Goal: Task Accomplishment & Management: Use online tool/utility

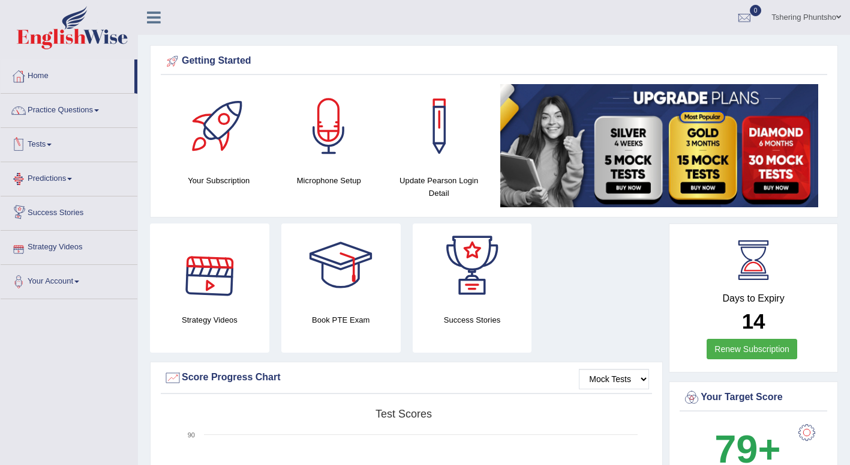
click at [53, 148] on link "Tests" at bounding box center [69, 143] width 137 height 30
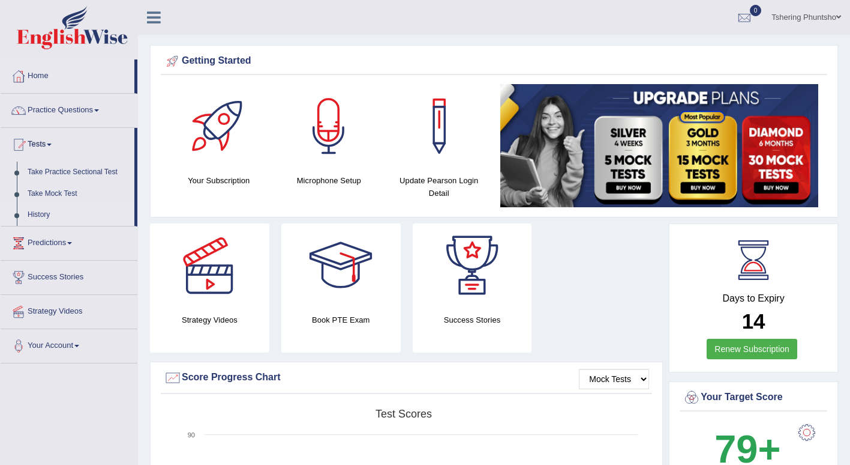
click at [47, 213] on link "History" at bounding box center [78, 215] width 112 height 22
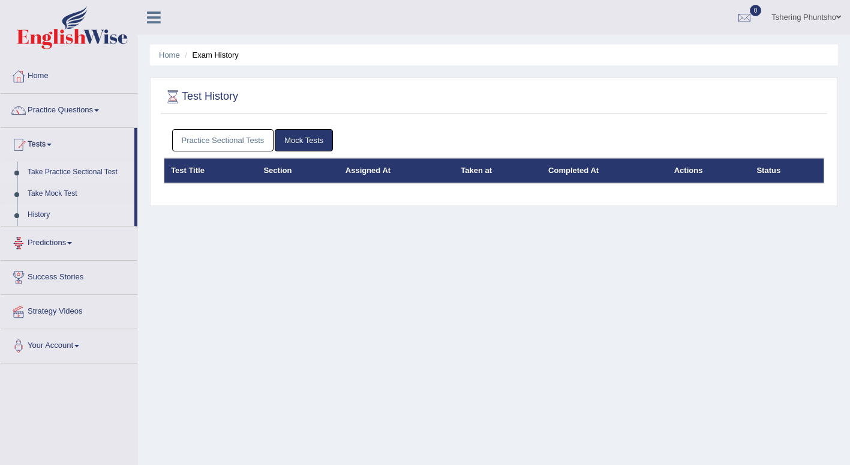
click at [46, 173] on link "Take Practice Sectional Test" at bounding box center [78, 172] width 112 height 22
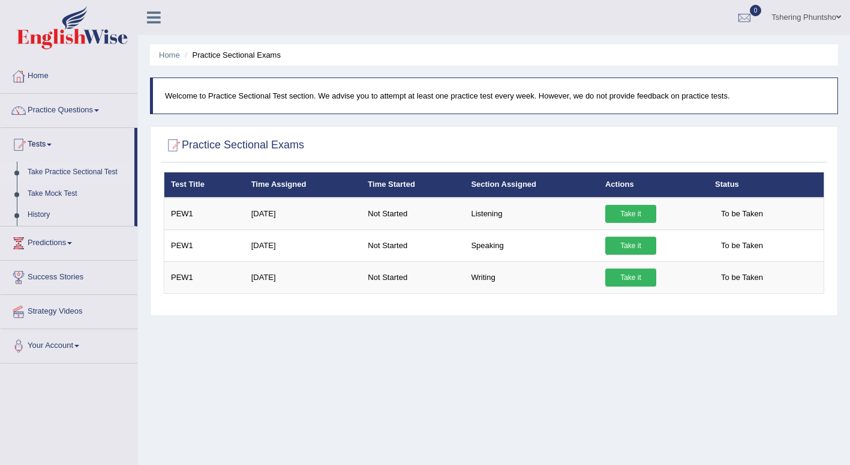
click at [651, 408] on div "Home Practice Sectional Exams Welcome to Practice Sectional Test section. We ad…" at bounding box center [494, 300] width 712 height 600
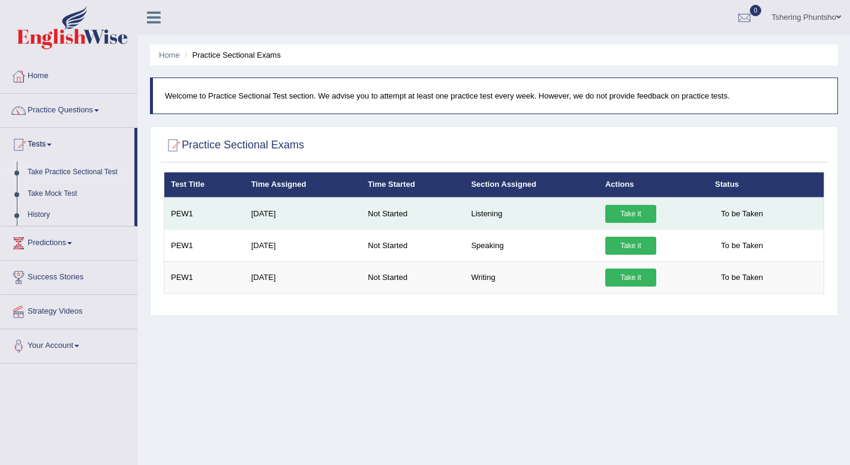
click at [622, 211] on link "Take it" at bounding box center [631, 214] width 51 height 18
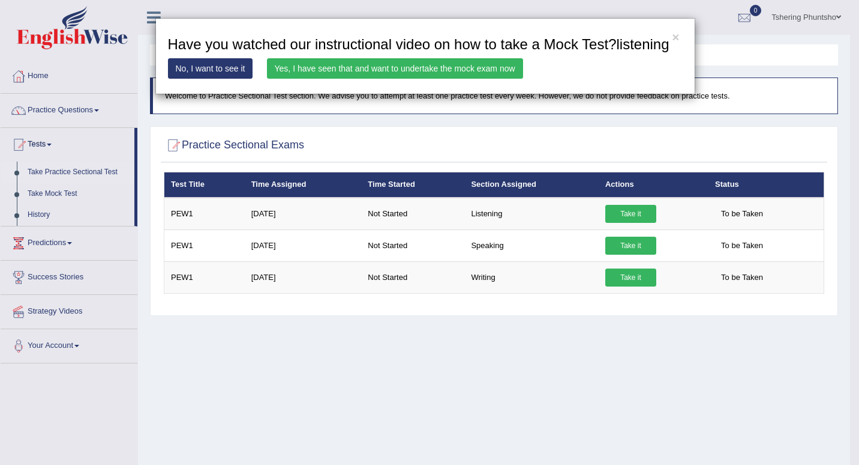
click at [386, 70] on link "Yes, I have seen that and want to undertake the mock exam now" at bounding box center [395, 68] width 256 height 20
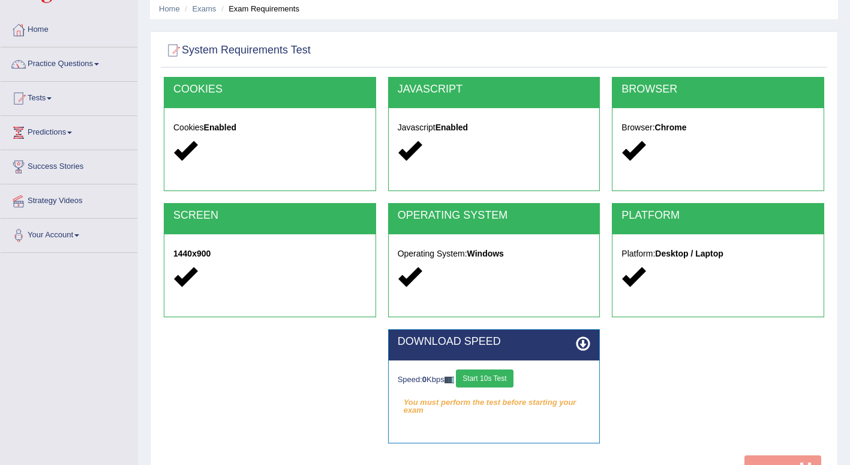
scroll to position [166, 0]
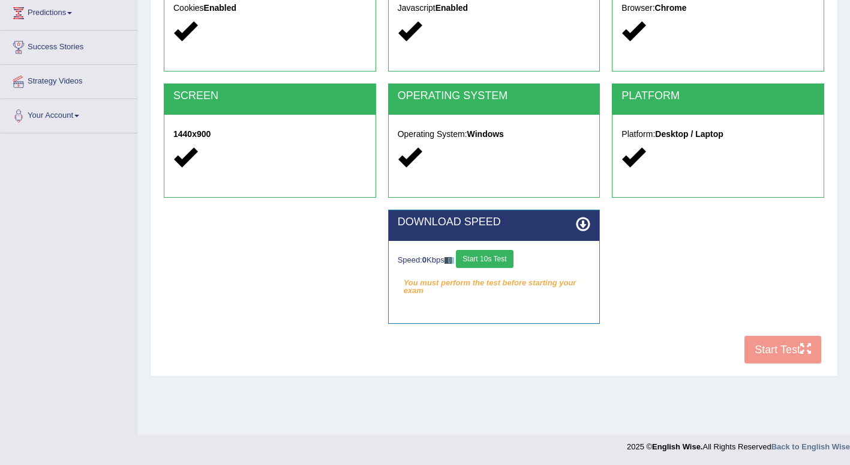
click at [483, 262] on button "Start 10s Test" at bounding box center [484, 259] width 57 height 18
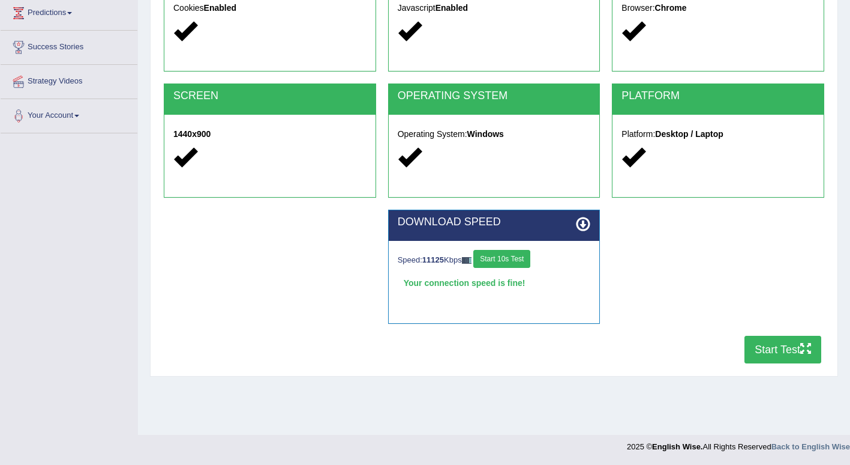
click at [776, 344] on button "Start Test" at bounding box center [783, 349] width 77 height 28
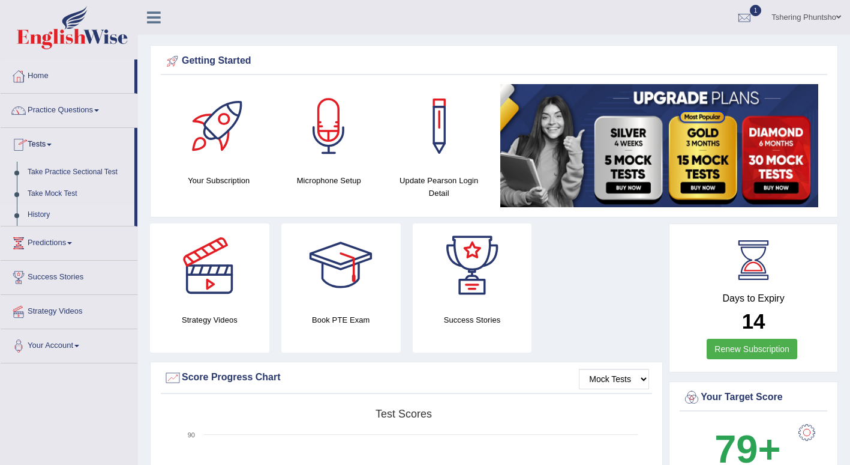
click at [47, 213] on link "History" at bounding box center [78, 215] width 112 height 22
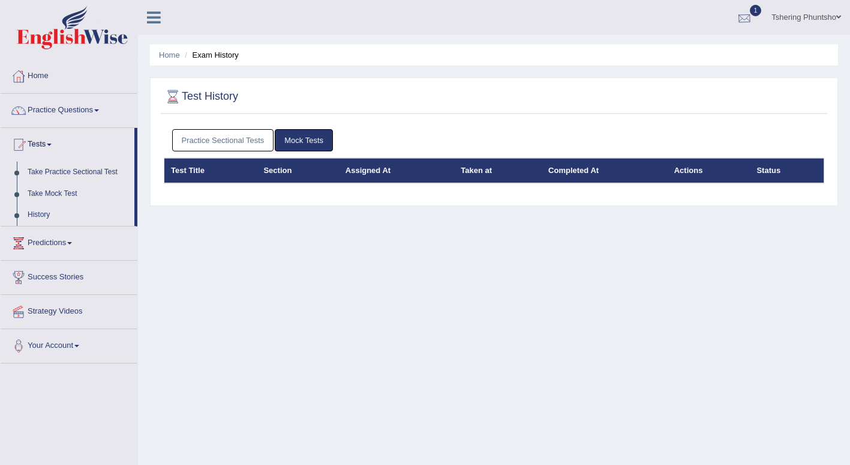
click at [744, 15] on div at bounding box center [745, 18] width 18 height 18
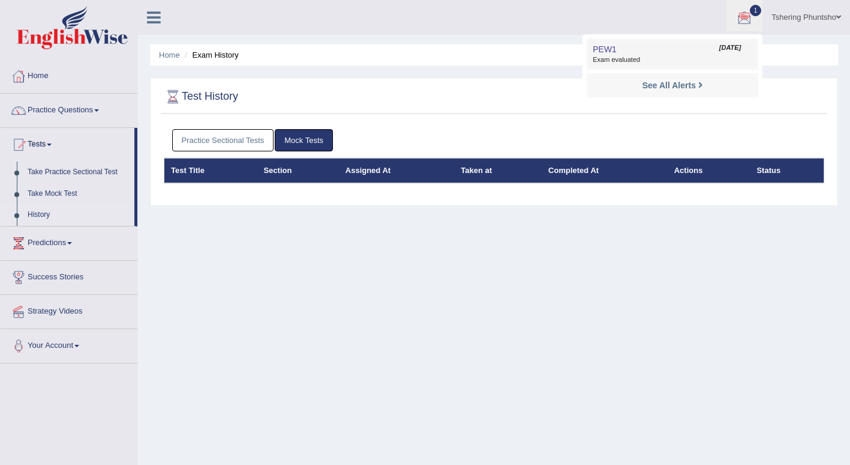
click at [613, 59] on span "Exam evaluated" at bounding box center [673, 60] width 160 height 10
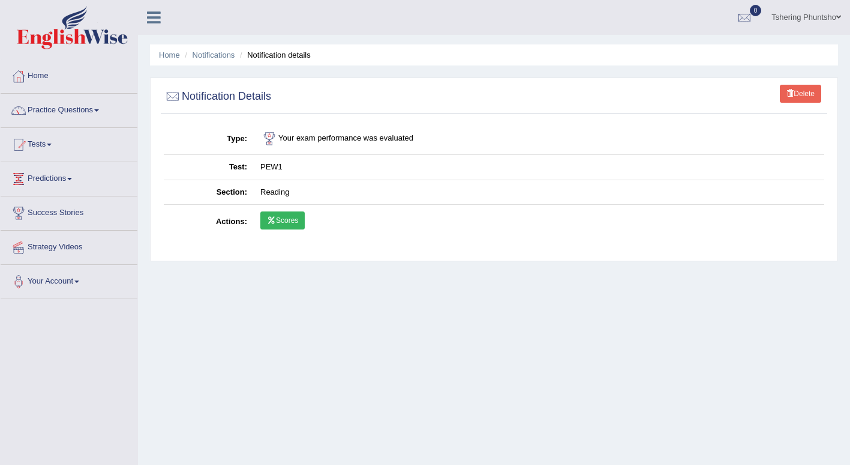
click at [280, 222] on link "Scores" at bounding box center [282, 220] width 44 height 18
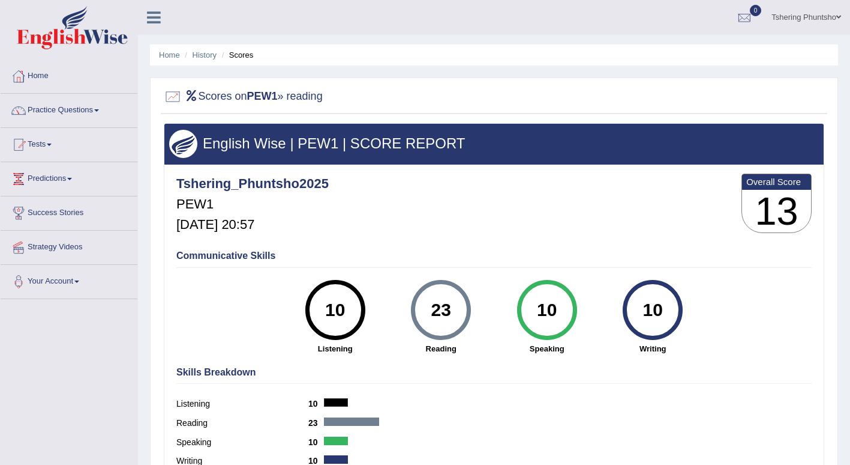
click at [49, 145] on link "Tests" at bounding box center [69, 143] width 137 height 30
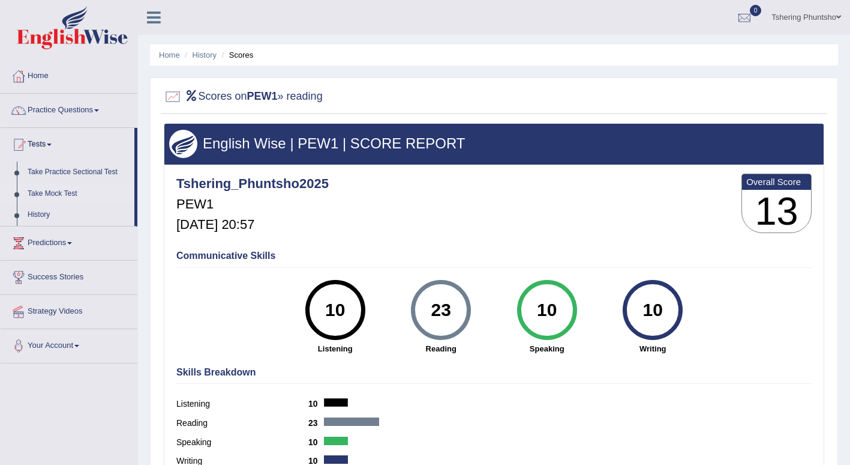
click at [53, 194] on link "Take Mock Test" at bounding box center [78, 194] width 112 height 22
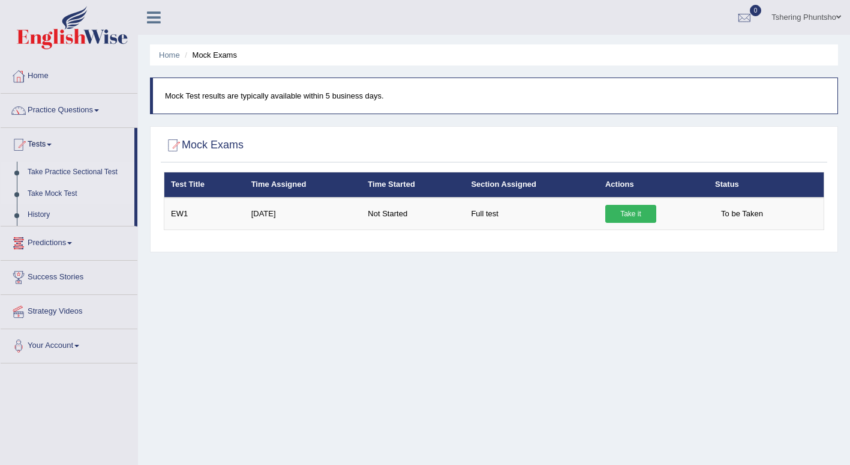
click at [45, 174] on link "Take Practice Sectional Test" at bounding box center [78, 172] width 112 height 22
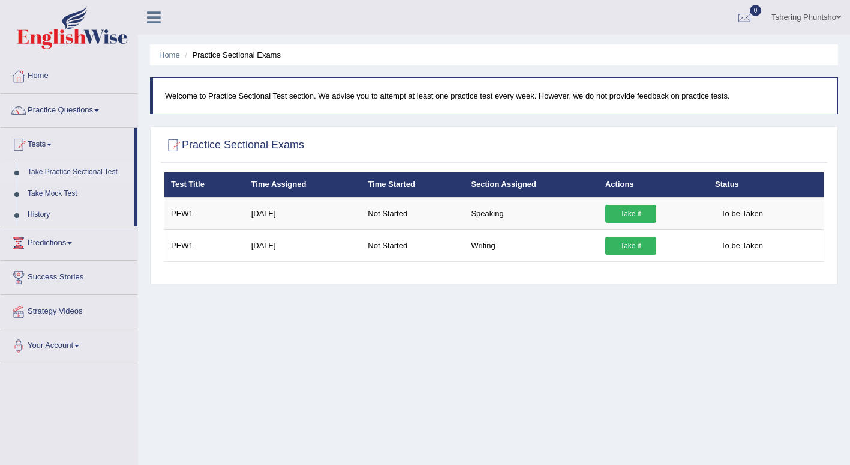
click at [46, 173] on link "Take Practice Sectional Test" at bounding box center [78, 172] width 112 height 22
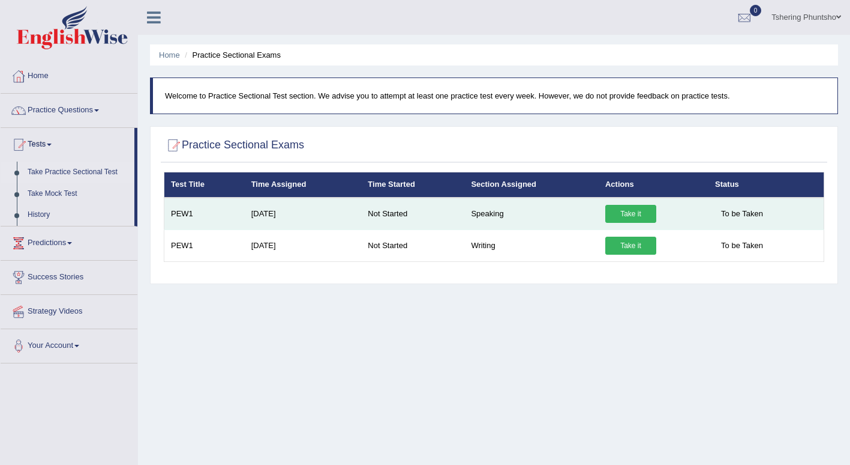
click at [625, 216] on link "Take it" at bounding box center [631, 214] width 51 height 18
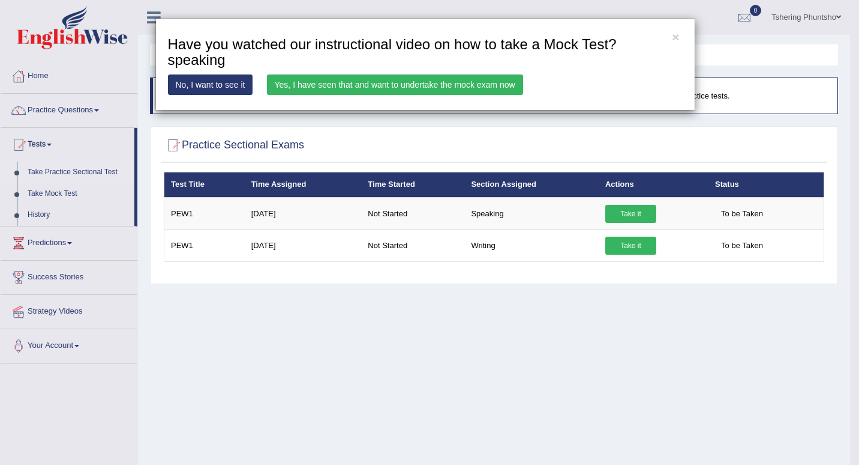
click at [341, 82] on link "Yes, I have seen that and want to undertake the mock exam now" at bounding box center [395, 84] width 256 height 20
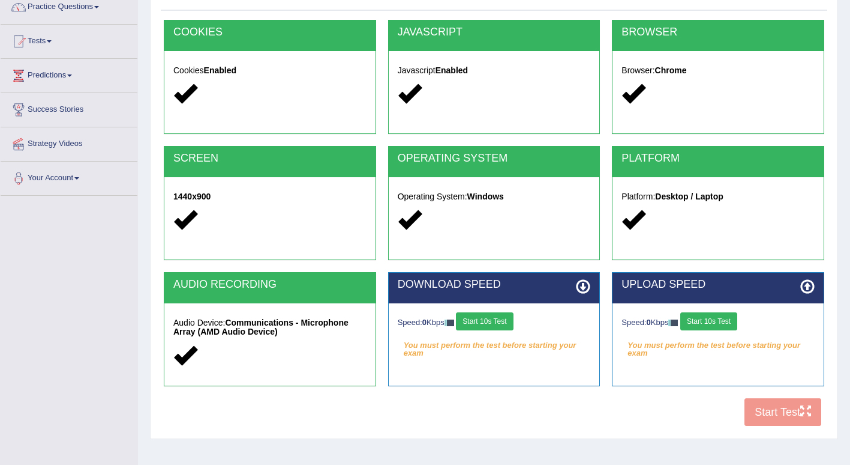
scroll to position [166, 0]
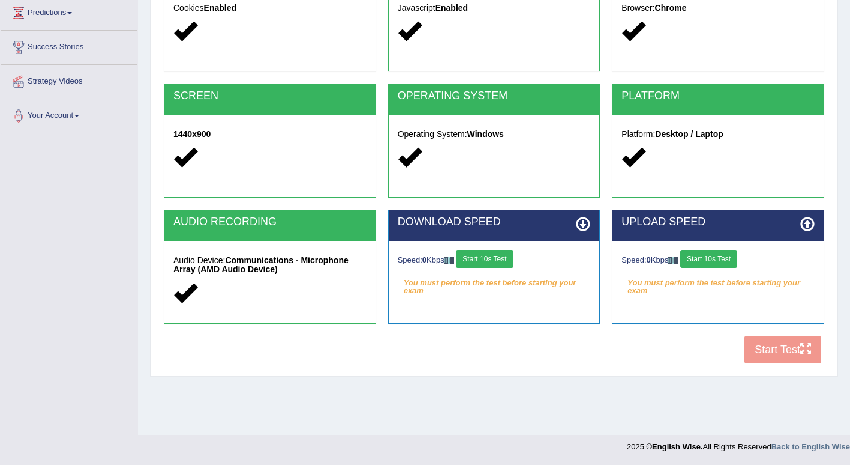
click at [495, 261] on button "Start 10s Test" at bounding box center [484, 259] width 57 height 18
click at [705, 258] on button "Start 10s Test" at bounding box center [709, 259] width 57 height 18
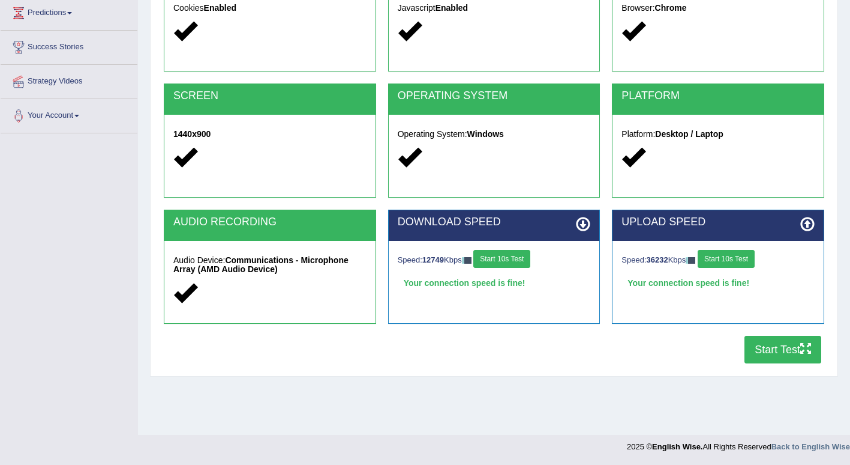
click at [774, 345] on button "Start Test" at bounding box center [783, 349] width 77 height 28
